Goal: Information Seeking & Learning: Learn about a topic

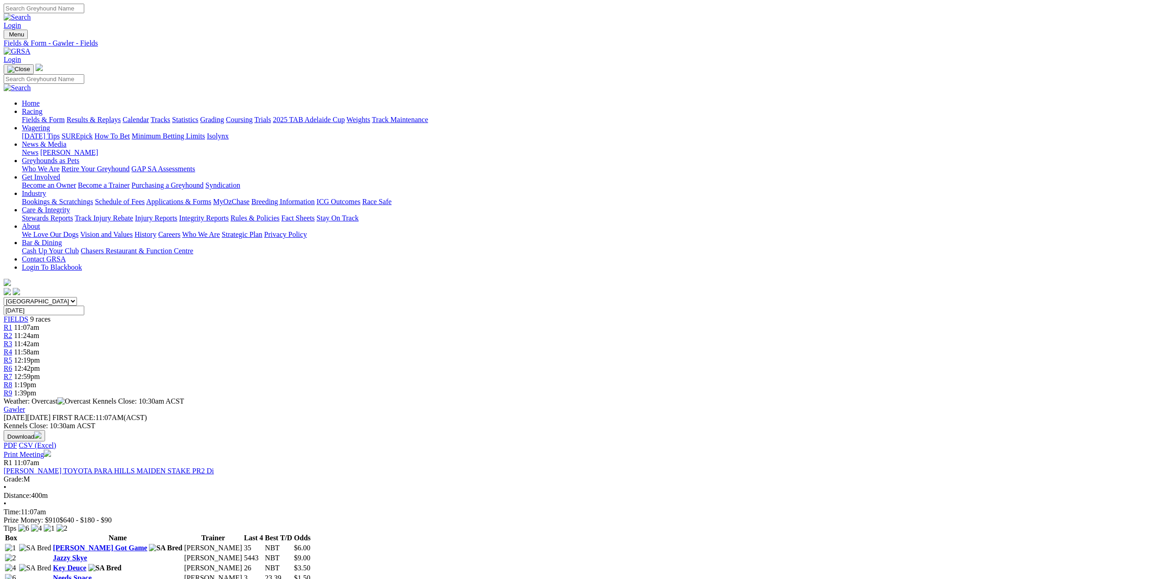
click at [121, 116] on link "Results & Replays" at bounding box center [93, 120] width 54 height 8
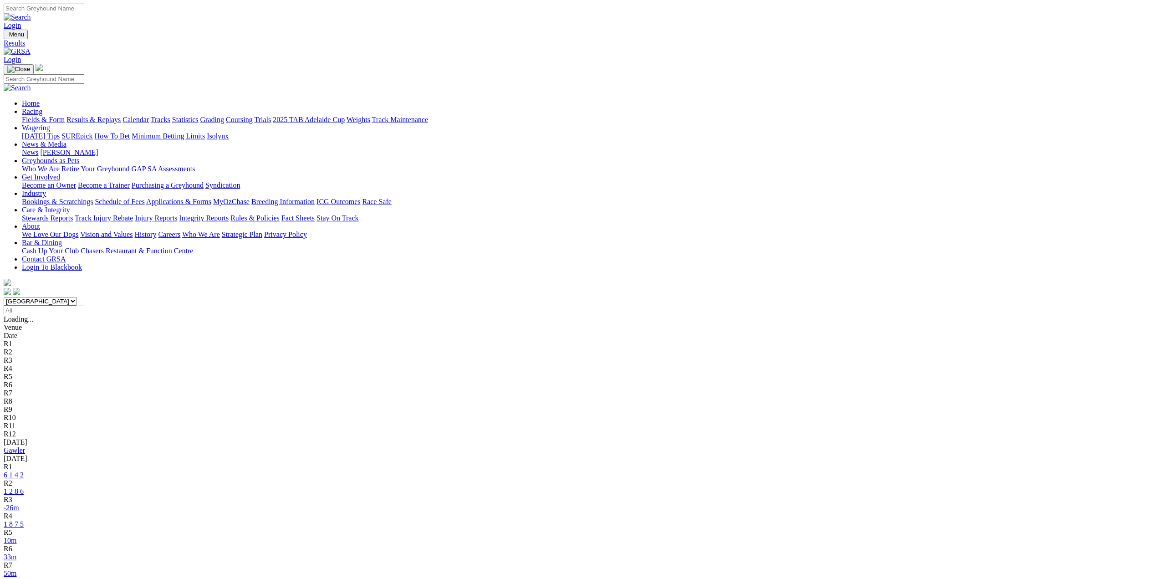
click at [24, 471] on link "6 1 4 2" at bounding box center [14, 475] width 20 height 8
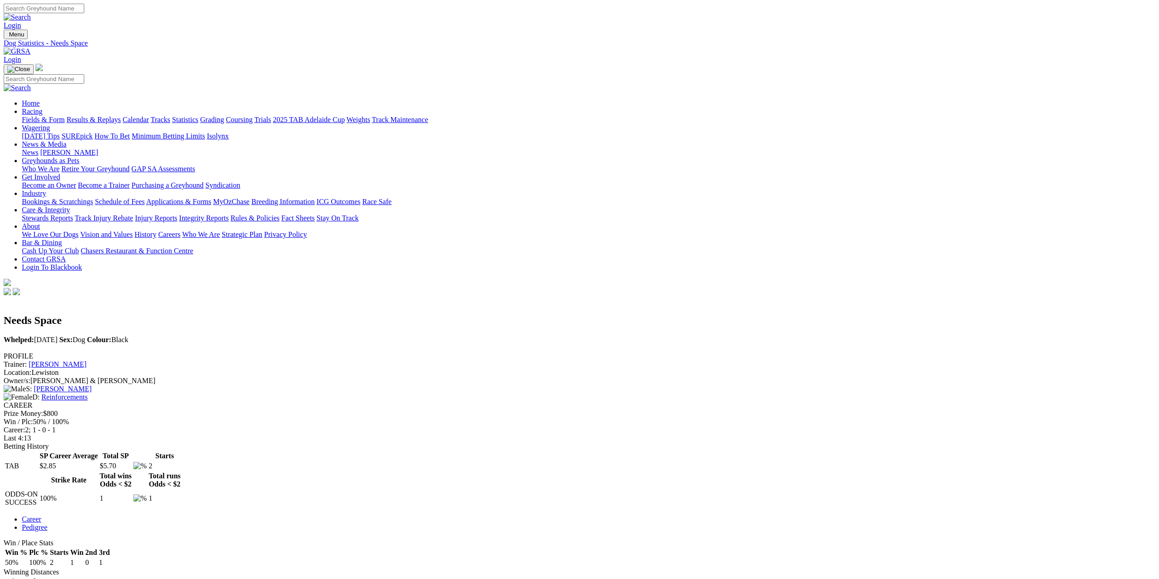
click at [121, 116] on link "Results & Replays" at bounding box center [93, 120] width 54 height 8
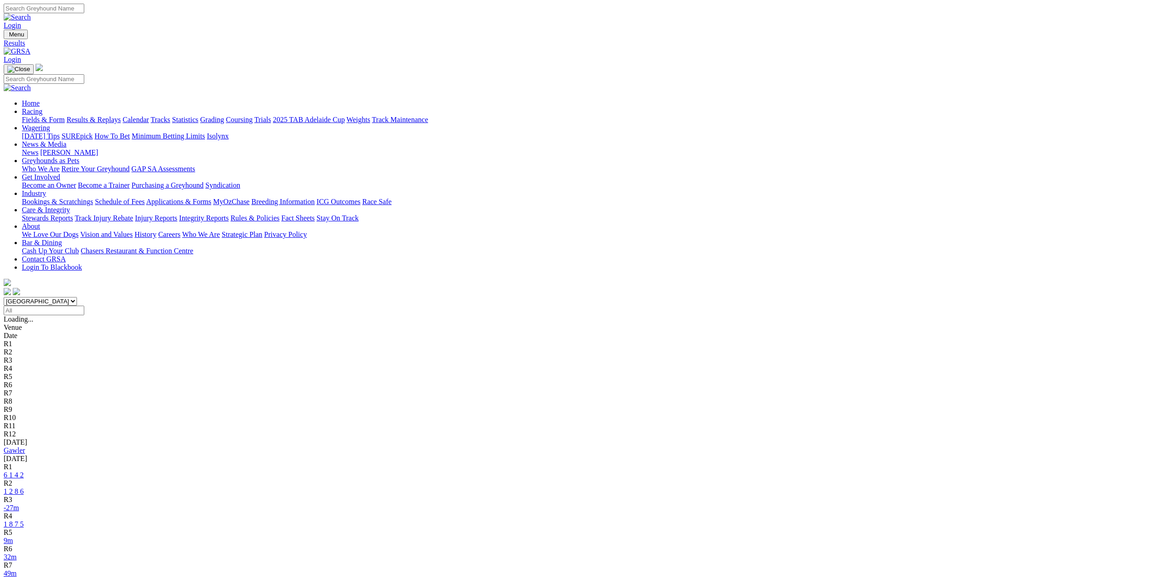
click at [24, 487] on link "1 2 8 6" at bounding box center [14, 491] width 20 height 8
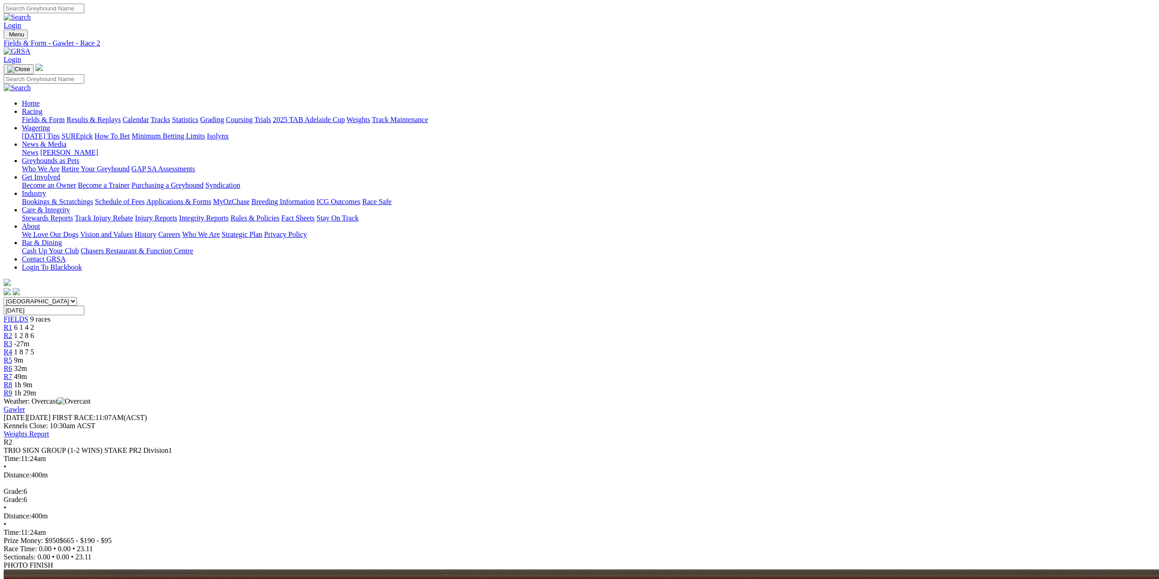
click at [12, 340] on span "R3" at bounding box center [8, 344] width 9 height 8
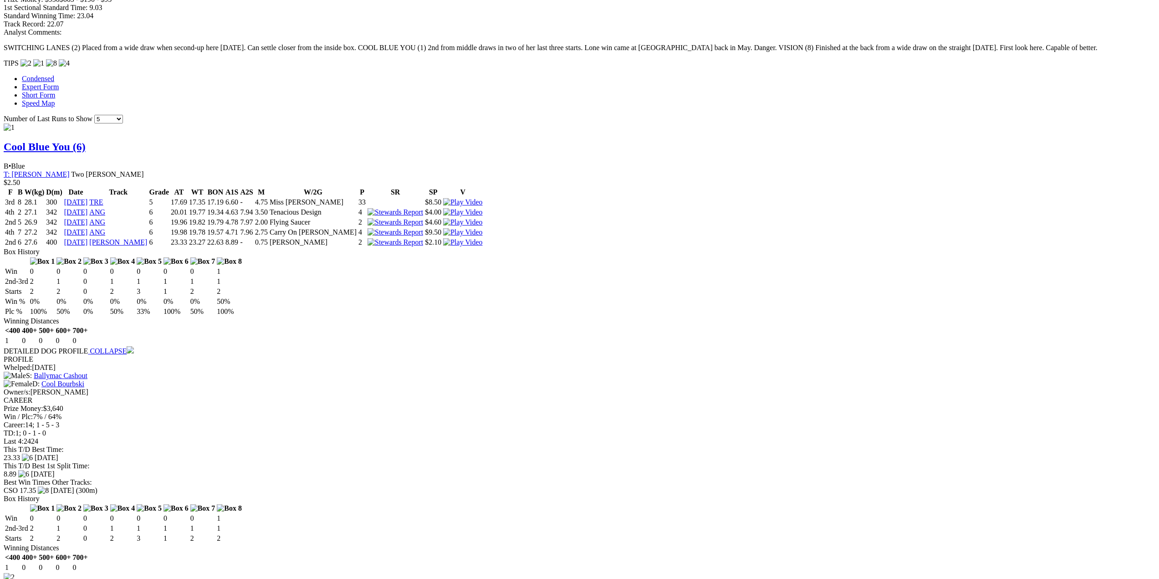
scroll to position [774, 0]
